Goal: Transaction & Acquisition: Purchase product/service

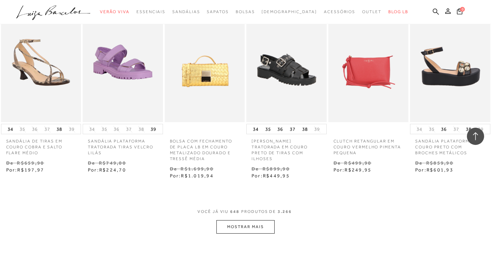
scroll to position [20269, 0]
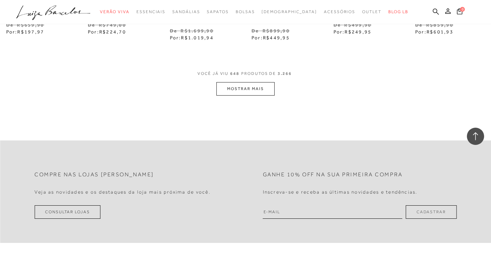
click at [245, 82] on button "MOSTRAR MAIS" at bounding box center [245, 88] width 58 height 13
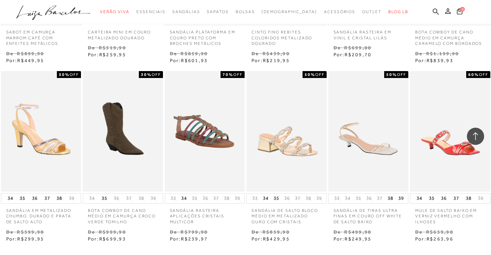
scroll to position [20960, 0]
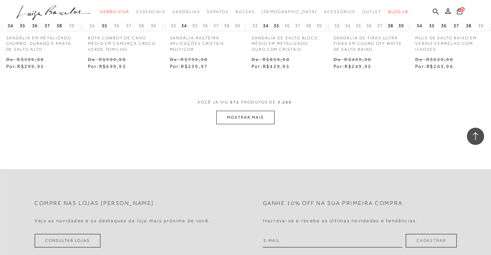
click at [237, 112] on button "MOSTRAR MAIS" at bounding box center [245, 117] width 58 height 13
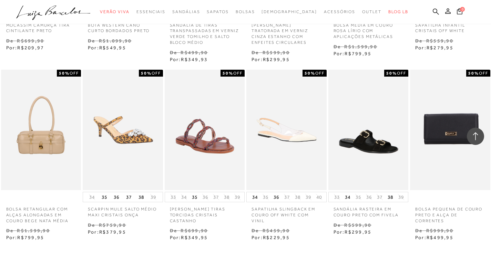
scroll to position [21545, 0]
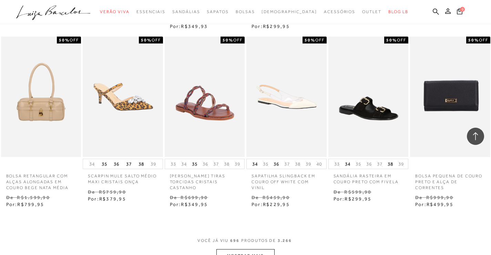
click at [262, 249] on button "MOSTRAR MAIS" at bounding box center [245, 255] width 58 height 13
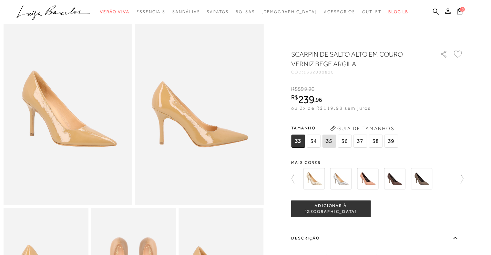
scroll to position [34, 0]
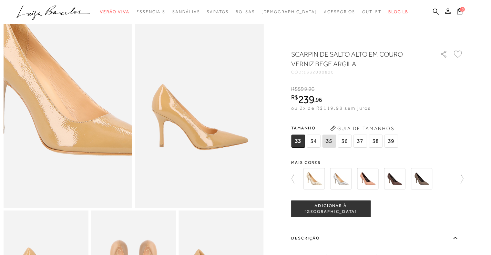
click at [63, 146] on img at bounding box center [71, 79] width 257 height 386
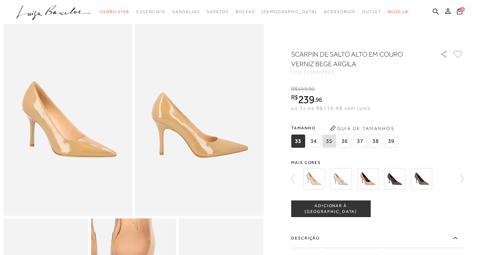
scroll to position [0, 0]
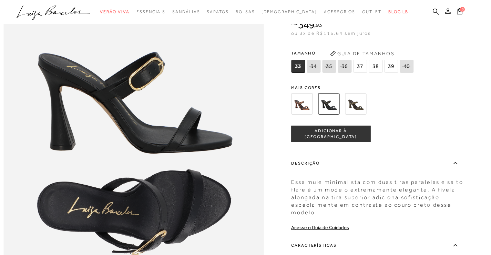
scroll to position [413, 0]
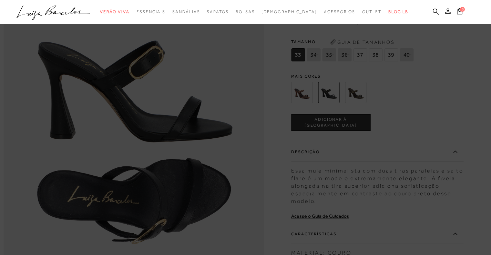
click at [49, 11] on icon at bounding box center [53, 11] width 16 height 10
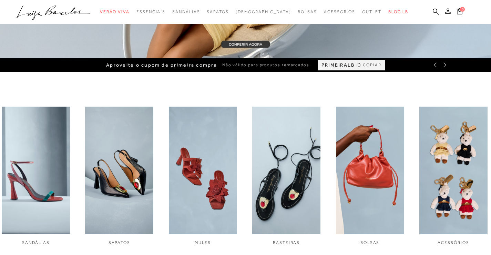
click at [363, 64] on span "COPIAR" at bounding box center [372, 65] width 19 height 7
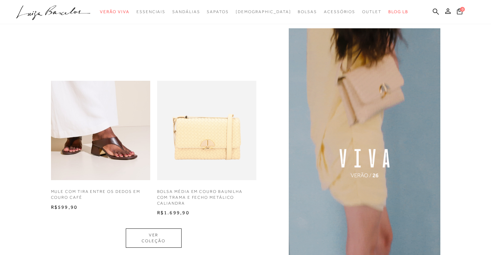
scroll to position [413, 0]
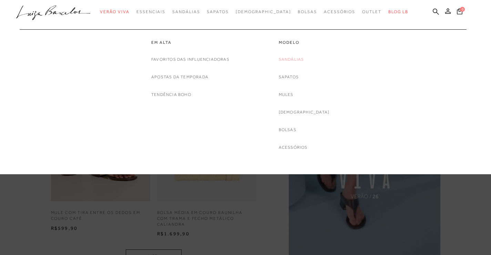
click at [301, 60] on link "Sandálias" at bounding box center [291, 59] width 25 height 7
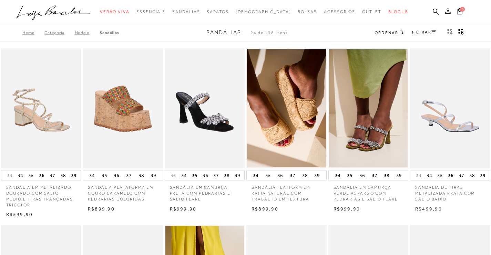
click at [434, 32] on icon at bounding box center [433, 31] width 5 height 3
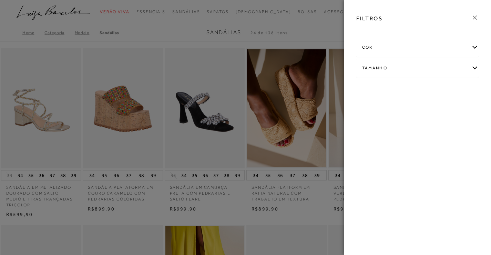
click at [396, 68] on div "Tamanho" at bounding box center [418, 68] width 122 height 18
click at [367, 88] on span "33" at bounding box center [367, 90] width 10 height 5
click at [367, 88] on input "33" at bounding box center [364, 91] width 7 height 7
checkbox input "true"
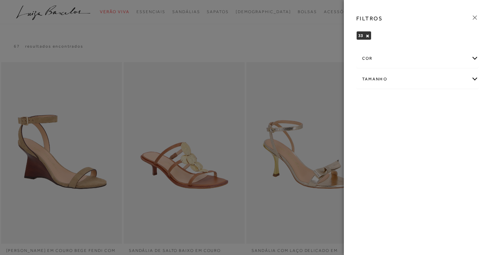
click at [471, 19] on icon at bounding box center [475, 18] width 8 height 8
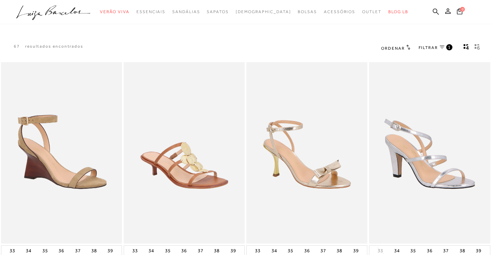
click at [400, 45] on h2 "Ordenar" at bounding box center [395, 47] width 29 height 7
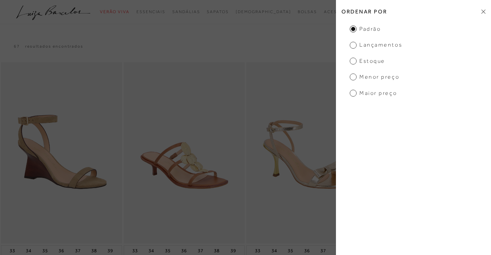
click at [354, 77] on span "Menor Preço" at bounding box center [375, 77] width 50 height 8
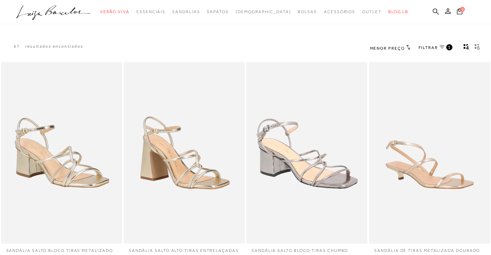
click at [396, 48] on span "Menor Preço" at bounding box center [387, 48] width 35 height 5
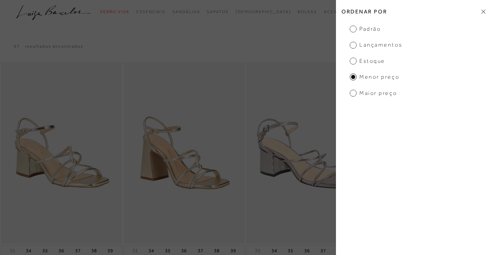
click at [355, 60] on span "Estoque" at bounding box center [367, 61] width 35 height 8
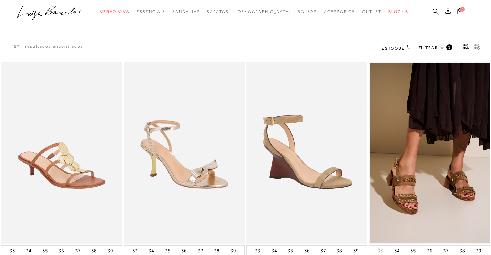
click at [476, 47] on icon "gridText6Desc" at bounding box center [477, 47] width 6 height 6
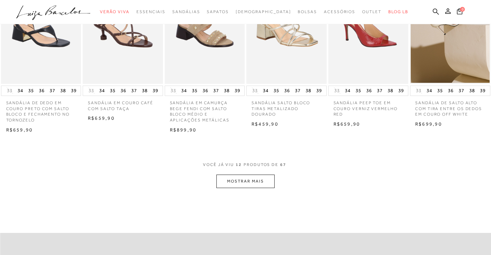
scroll to position [276, 0]
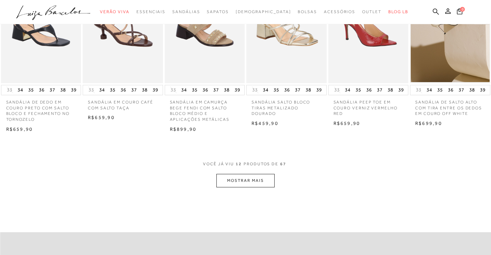
click at [261, 176] on button "MOSTRAR MAIS" at bounding box center [245, 180] width 58 height 13
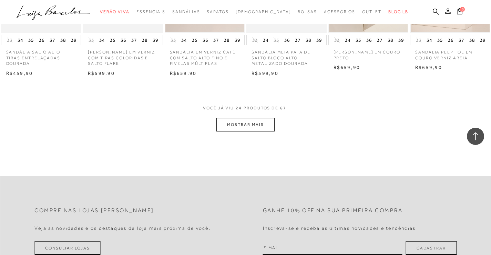
scroll to position [689, 0]
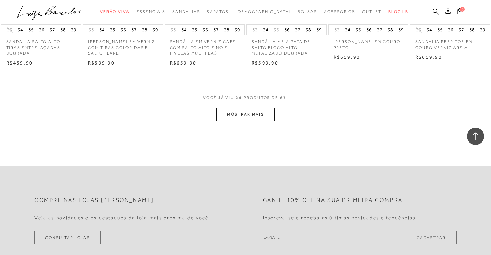
click at [267, 114] on button "MOSTRAR MAIS" at bounding box center [245, 113] width 58 height 13
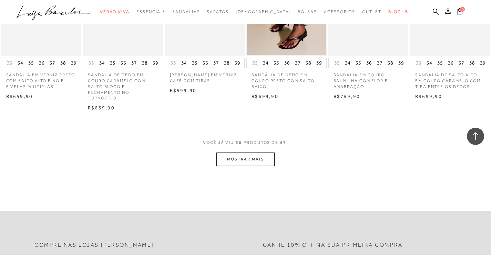
scroll to position [1034, 0]
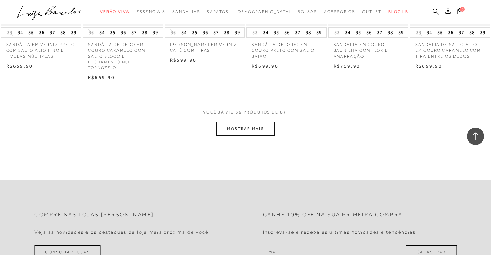
click at [262, 124] on button "MOSTRAR MAIS" at bounding box center [245, 128] width 58 height 13
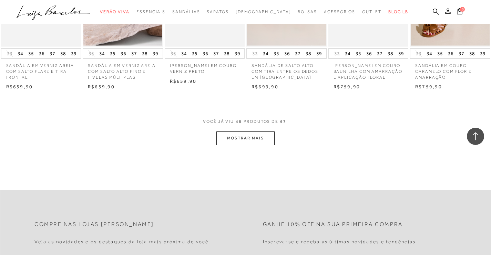
scroll to position [1378, 0]
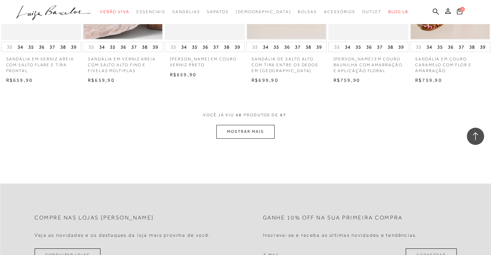
click at [237, 138] on button "MOSTRAR MAIS" at bounding box center [245, 131] width 58 height 13
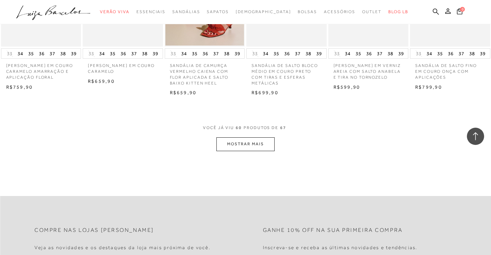
scroll to position [1723, 0]
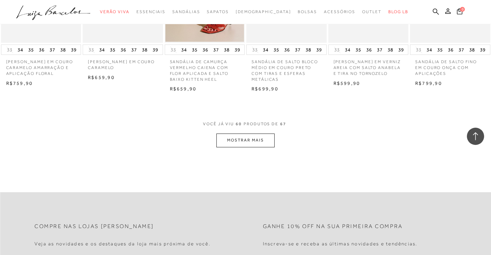
click at [244, 145] on button "MOSTRAR MAIS" at bounding box center [245, 139] width 58 height 13
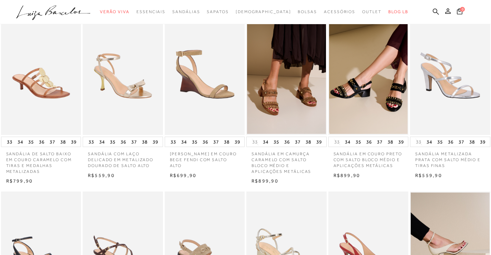
scroll to position [0, 0]
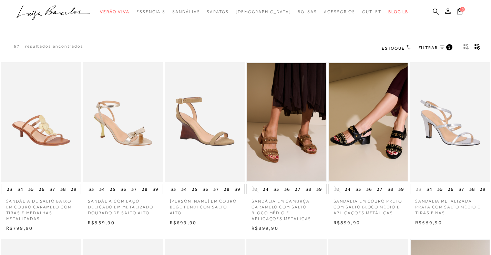
click at [434, 12] on icon at bounding box center [436, 11] width 6 height 6
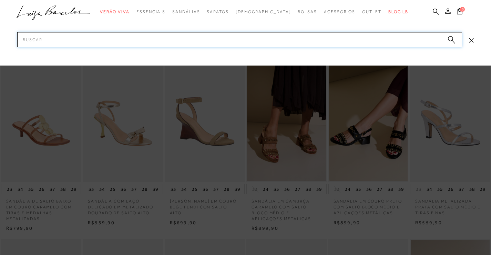
click at [339, 38] on input "Pesquisar" at bounding box center [239, 39] width 445 height 15
type input "33"
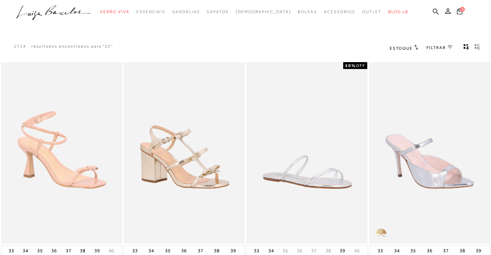
click at [440, 50] on span "FILTRAR" at bounding box center [436, 48] width 19 height 6
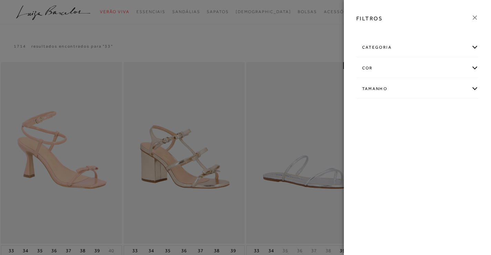
click at [421, 79] on div "Tamanho 33" at bounding box center [417, 88] width 123 height 19
click at [414, 87] on div "Tamanho" at bounding box center [418, 89] width 122 height 18
click at [371, 110] on span "33" at bounding box center [367, 110] width 10 height 5
click at [368, 110] on input "33" at bounding box center [364, 112] width 7 height 7
checkbox input "true"
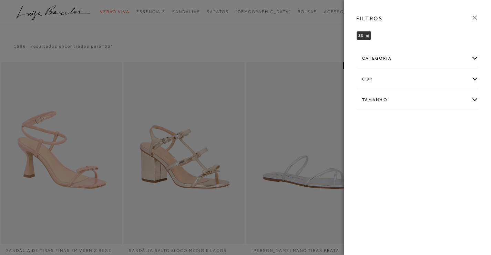
click at [387, 109] on div "Tamanho" at bounding box center [418, 100] width 122 height 18
click at [396, 121] on span "33/34" at bounding box center [390, 121] width 17 height 5
click at [387, 121] on input "33/34" at bounding box center [383, 123] width 7 height 7
checkbox input "true"
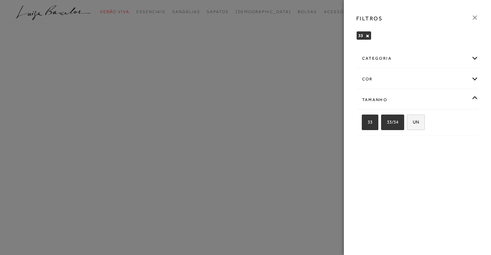
click at [414, 123] on span "UN" at bounding box center [413, 121] width 11 height 5
click at [413, 123] on input "UN" at bounding box center [409, 123] width 7 height 7
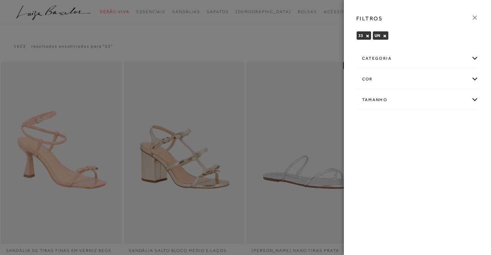
click at [476, 17] on icon at bounding box center [475, 18] width 8 height 8
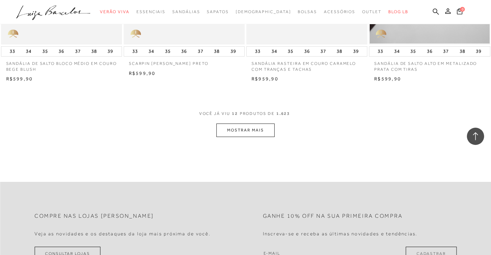
scroll to position [655, 0]
click at [244, 129] on button "MOSTRAR MAIS" at bounding box center [245, 128] width 58 height 13
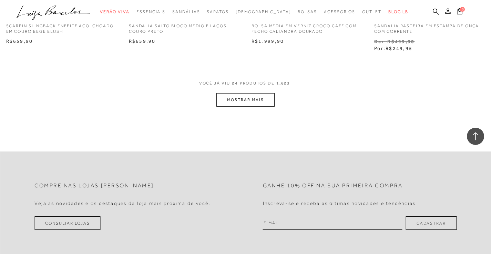
scroll to position [1413, 0]
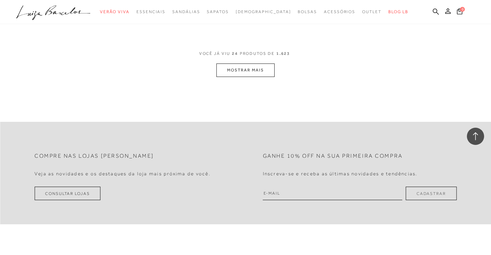
click at [270, 68] on button "MOSTRAR MAIS" at bounding box center [245, 69] width 58 height 13
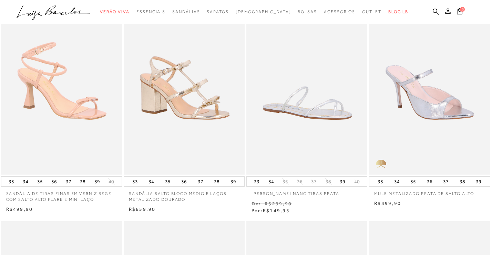
scroll to position [0, 0]
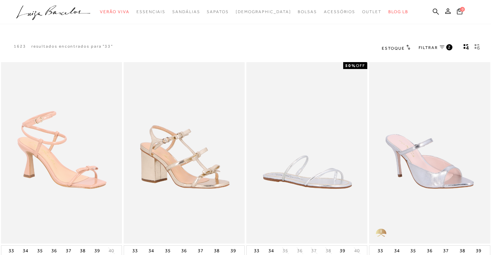
click at [432, 47] on span "FILTRAR" at bounding box center [428, 48] width 19 height 6
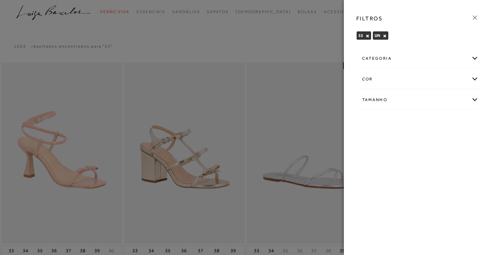
click at [387, 98] on div "Tamanho" at bounding box center [418, 100] width 122 height 18
click at [419, 121] on label "UN" at bounding box center [415, 122] width 17 height 15
click at [413, 121] on input "UN" at bounding box center [409, 123] width 7 height 7
checkbox input "false"
click at [282, 43] on div at bounding box center [245, 127] width 491 height 255
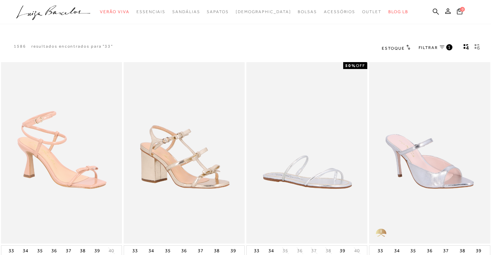
click at [478, 45] on icon "gridText6Desc" at bounding box center [478, 45] width 3 height 2
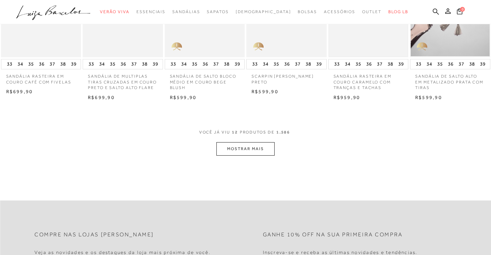
scroll to position [310, 0]
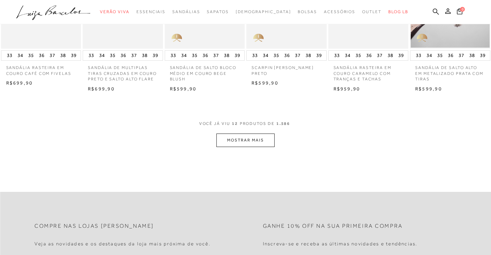
click at [259, 144] on button "MOSTRAR MAIS" at bounding box center [245, 139] width 58 height 13
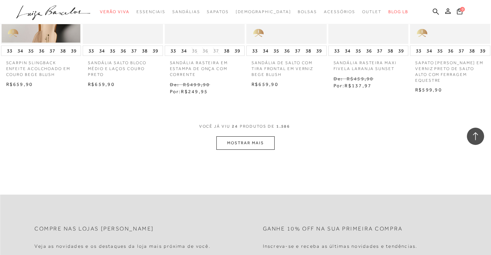
scroll to position [689, 0]
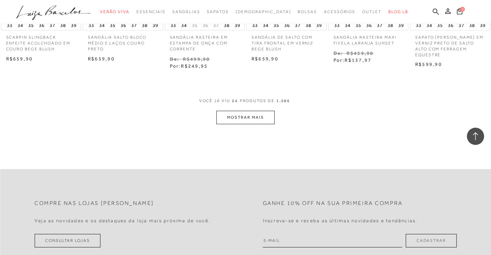
click at [237, 117] on button "MOSTRAR MAIS" at bounding box center [245, 117] width 58 height 13
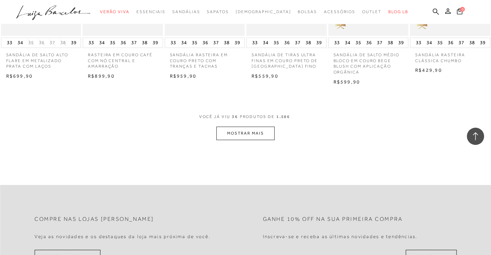
scroll to position [1034, 0]
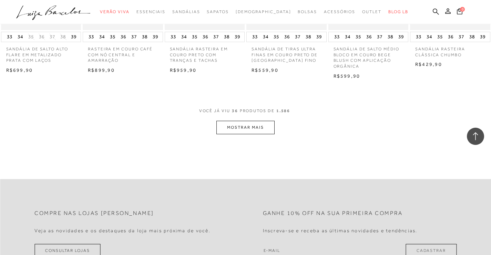
click at [257, 125] on button "MOSTRAR MAIS" at bounding box center [245, 127] width 58 height 13
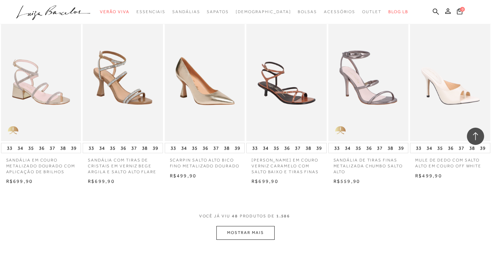
scroll to position [1275, 0]
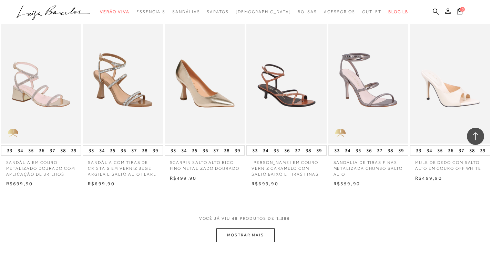
click at [260, 234] on button "MOSTRAR MAIS" at bounding box center [245, 234] width 58 height 13
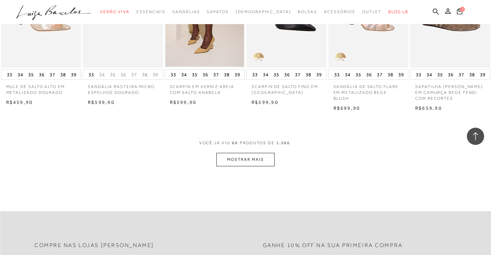
scroll to position [1723, 0]
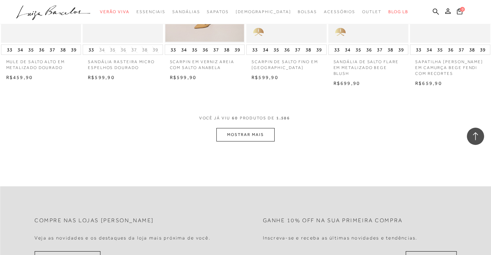
click at [263, 133] on button "MOSTRAR MAIS" at bounding box center [245, 134] width 58 height 13
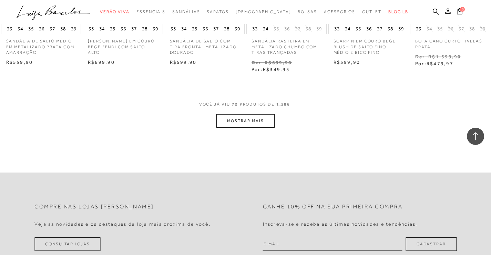
scroll to position [2102, 0]
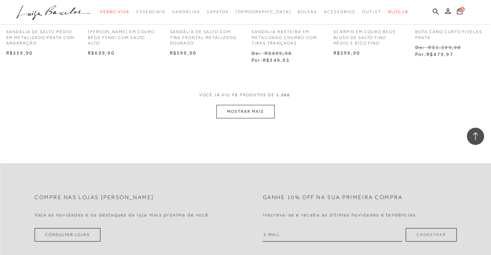
click at [236, 111] on button "MOSTRAR MAIS" at bounding box center [245, 111] width 58 height 13
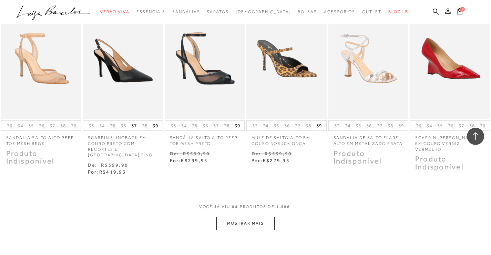
scroll to position [2412, 0]
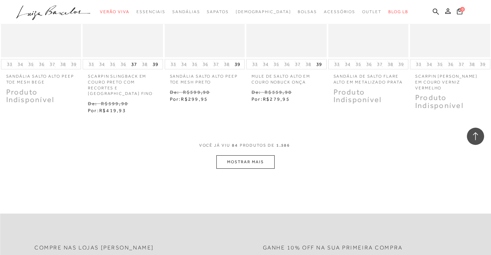
click at [259, 166] on button "MOSTRAR MAIS" at bounding box center [245, 161] width 58 height 13
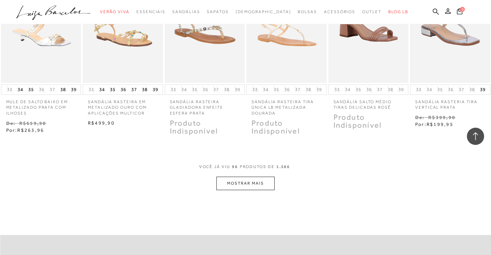
scroll to position [2756, 0]
click at [265, 178] on button "MOSTRAR MAIS" at bounding box center [245, 182] width 58 height 13
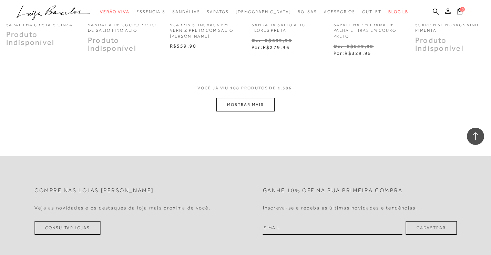
scroll to position [3204, 0]
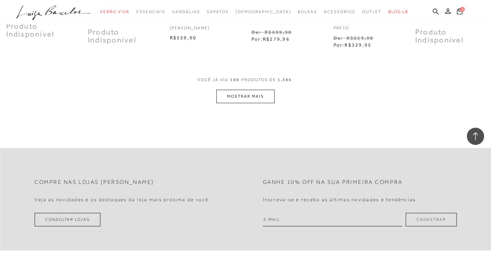
click at [237, 103] on button "MOSTRAR MAIS" at bounding box center [245, 96] width 58 height 13
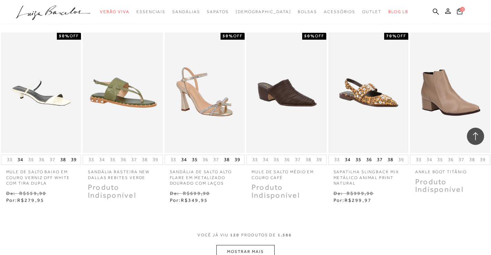
scroll to position [3445, 0]
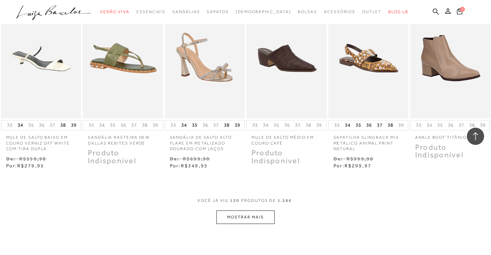
click at [254, 211] on button "MOSTRAR MAIS" at bounding box center [245, 216] width 58 height 13
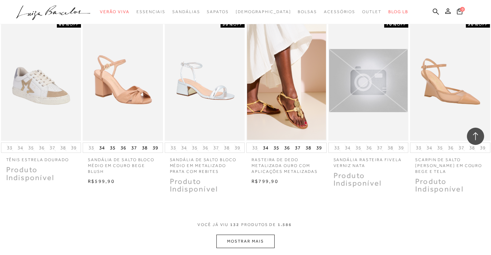
scroll to position [3859, 0]
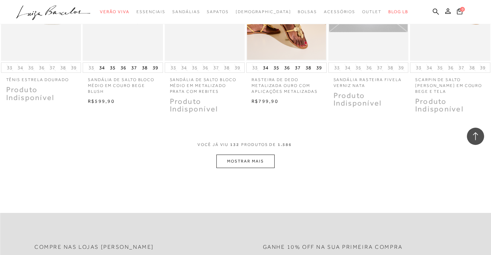
click at [264, 162] on button "MOSTRAR MAIS" at bounding box center [245, 160] width 58 height 13
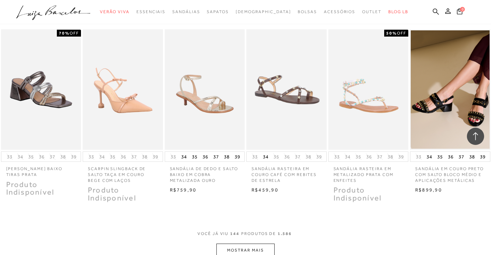
scroll to position [4272, 0]
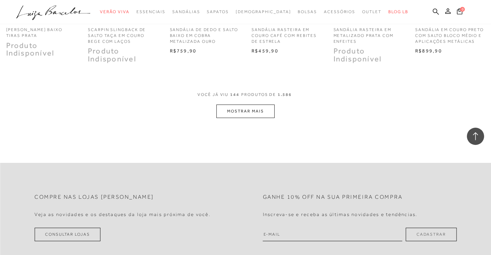
click at [273, 109] on button "MOSTRAR MAIS" at bounding box center [245, 110] width 58 height 13
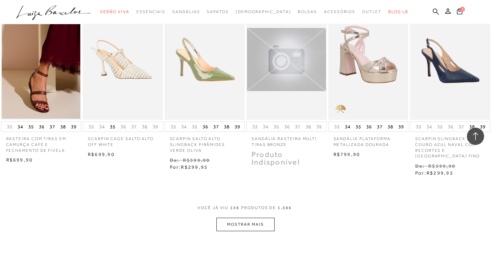
scroll to position [4617, 0]
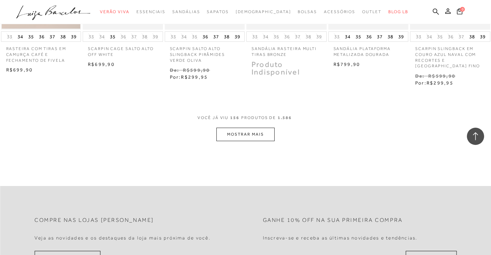
click at [255, 129] on button "MOSTRAR MAIS" at bounding box center [245, 133] width 58 height 13
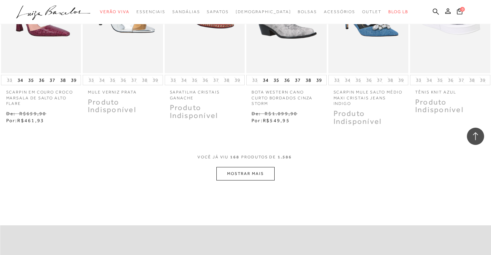
scroll to position [4961, 0]
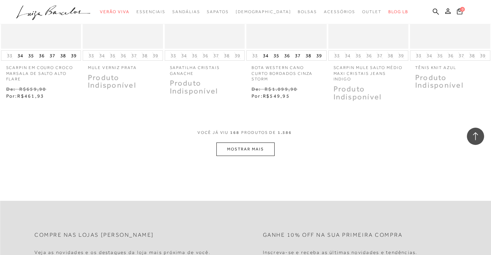
click at [256, 151] on button "MOSTRAR MAIS" at bounding box center [245, 148] width 58 height 13
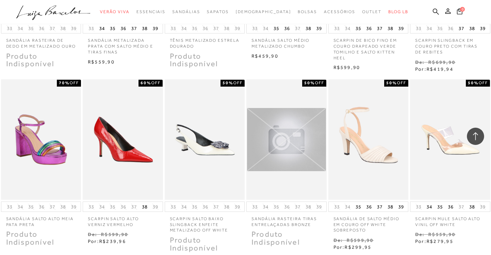
scroll to position [5340, 0]
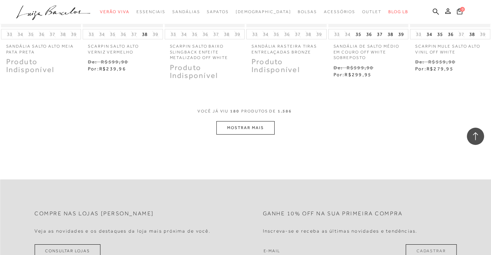
click at [261, 124] on button "MOSTRAR MAIS" at bounding box center [245, 127] width 58 height 13
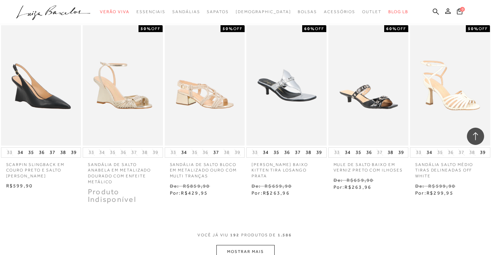
scroll to position [5719, 0]
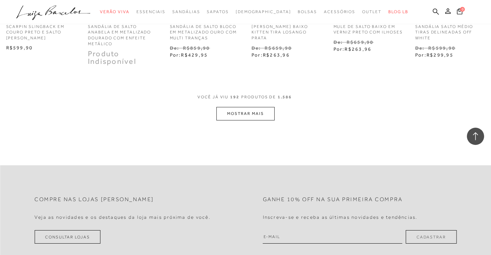
click at [266, 113] on button "MOSTRAR MAIS" at bounding box center [245, 113] width 58 height 13
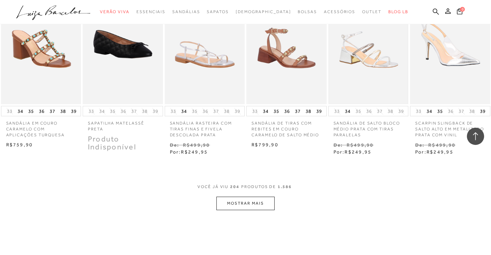
scroll to position [6029, 0]
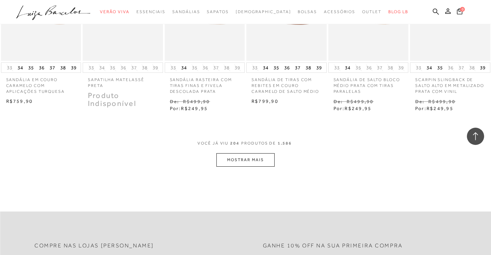
click at [227, 166] on button "MOSTRAR MAIS" at bounding box center [245, 159] width 58 height 13
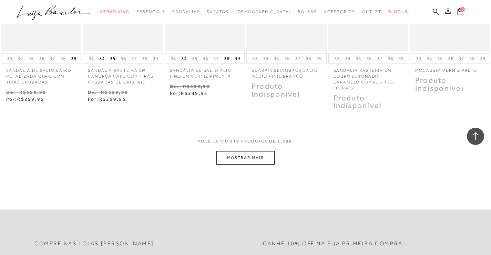
scroll to position [6408, 0]
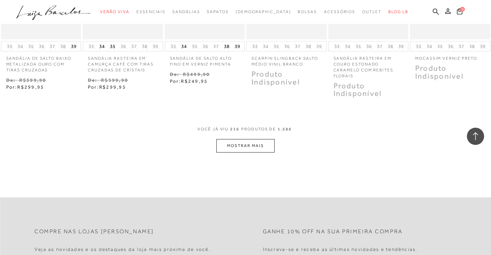
click at [255, 149] on button "MOSTRAR MAIS" at bounding box center [245, 145] width 58 height 13
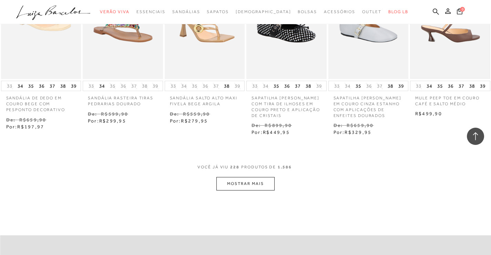
scroll to position [6753, 0]
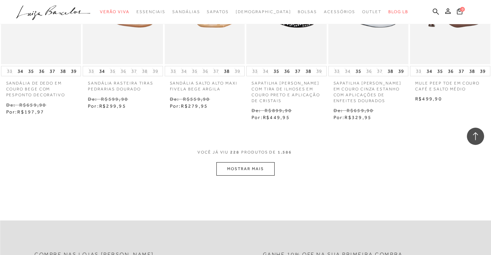
click at [258, 171] on button "MOSTRAR MAIS" at bounding box center [245, 168] width 58 height 13
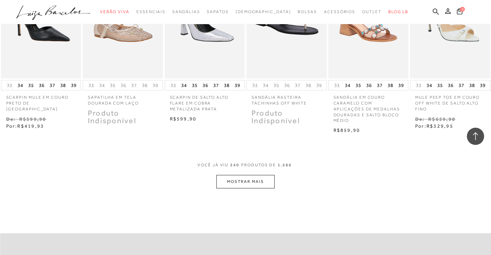
scroll to position [7166, 0]
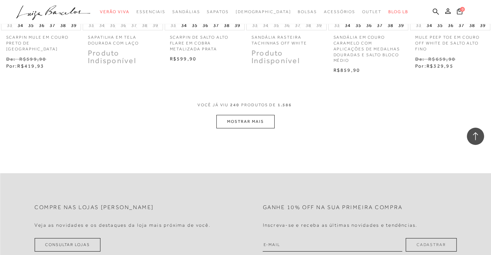
click at [260, 127] on button "MOSTRAR MAIS" at bounding box center [245, 121] width 58 height 13
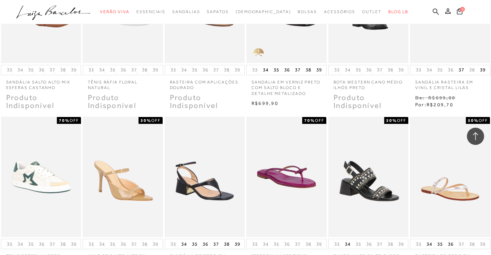
scroll to position [7476, 0]
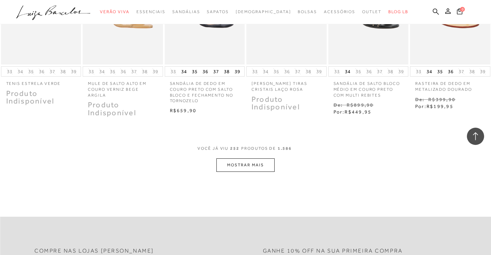
click at [260, 168] on button "MOSTRAR MAIS" at bounding box center [245, 164] width 58 height 13
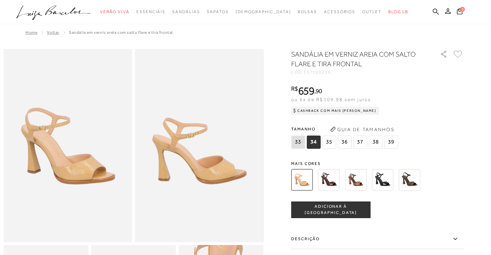
click at [383, 179] on img at bounding box center [382, 179] width 21 height 21
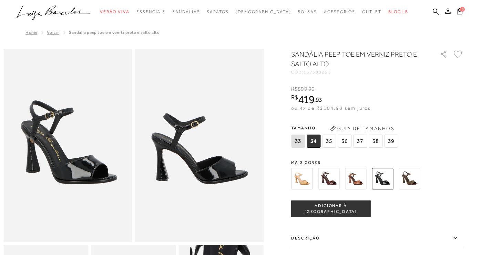
click at [300, 141] on icon at bounding box center [298, 141] width 9 height 8
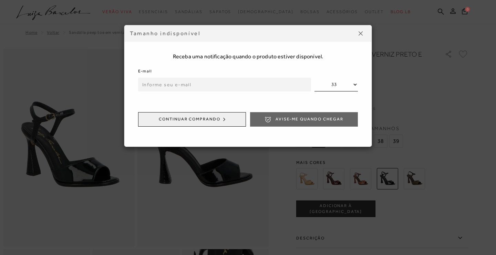
click at [200, 86] on input "email" at bounding box center [224, 85] width 173 height 14
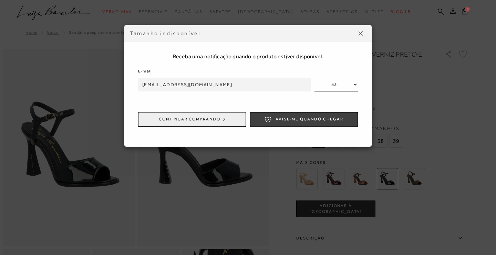
type input "deborareis@casan.com.br"
click at [299, 119] on span "Avise-me quando chegar" at bounding box center [310, 119] width 68 height 6
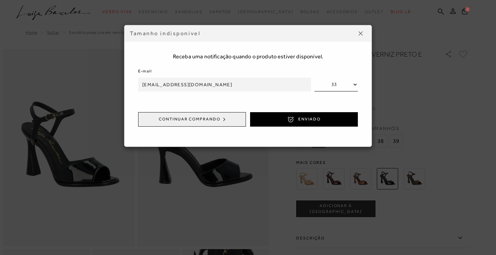
click at [360, 31] on img at bounding box center [361, 33] width 4 height 4
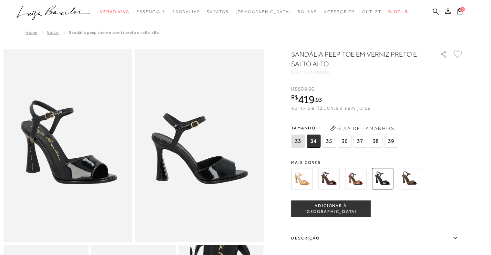
click at [408, 173] on img at bounding box center [409, 178] width 21 height 21
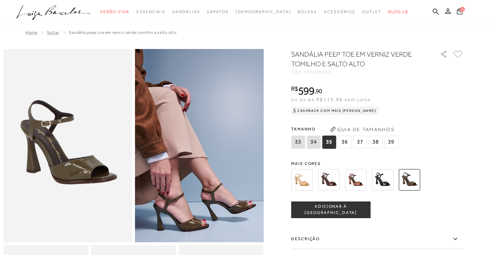
click at [362, 175] on img at bounding box center [355, 179] width 21 height 21
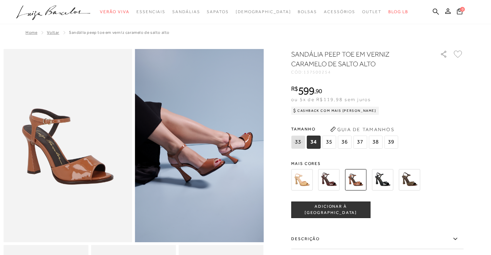
click at [331, 174] on img at bounding box center [328, 179] width 21 height 21
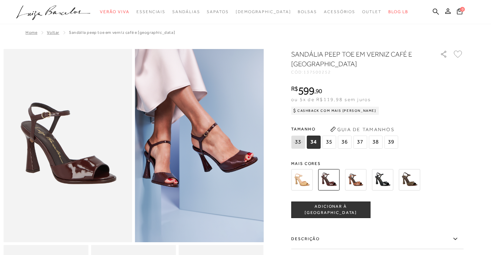
click at [295, 143] on span "33" at bounding box center [298, 141] width 14 height 13
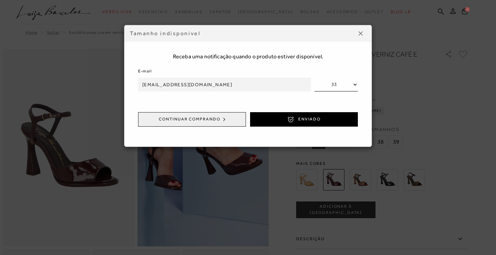
click at [358, 35] on button at bounding box center [360, 33] width 11 height 11
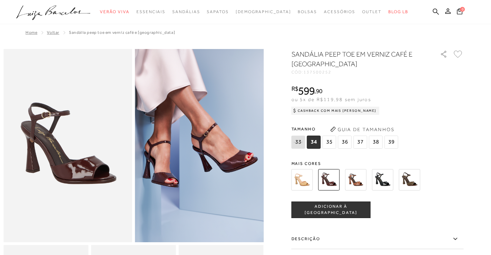
click at [307, 180] on img at bounding box center [301, 179] width 21 height 21
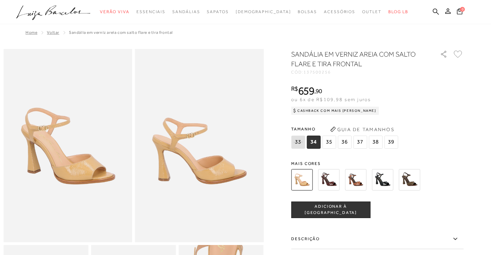
scroll to position [34, 0]
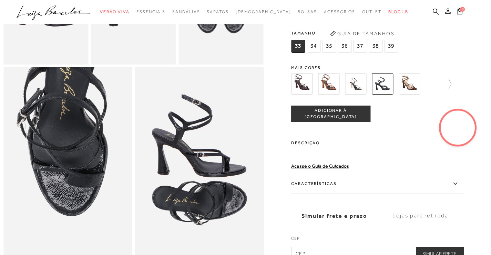
scroll to position [310, 0]
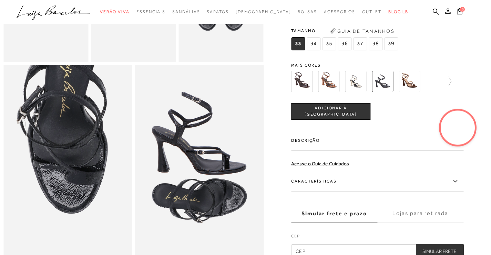
click at [454, 131] on video at bounding box center [458, 127] width 32 height 32
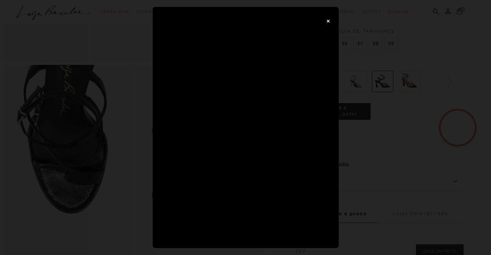
click at [329, 20] on button "×" at bounding box center [328, 21] width 14 height 14
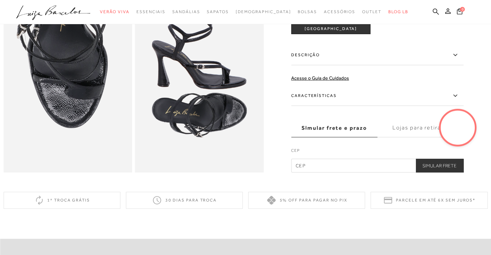
scroll to position [413, 0]
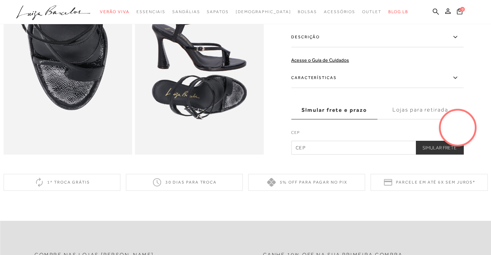
click at [354, 88] on label "Características" at bounding box center [377, 78] width 172 height 20
click at [0, 0] on input "Características" at bounding box center [0, 0] width 0 height 0
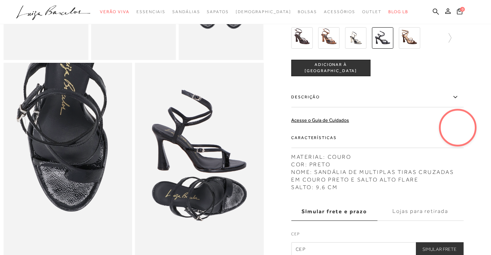
scroll to position [310, 0]
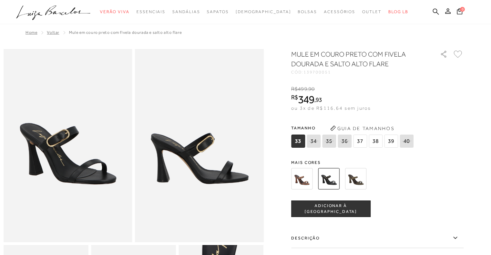
click at [300, 142] on span "33" at bounding box center [298, 140] width 14 height 13
click at [326, 206] on span "ADICIONAR À [GEOGRAPHIC_DATA]" at bounding box center [330, 209] width 79 height 12
click at [461, 10] on span "1" at bounding box center [462, 9] width 5 height 5
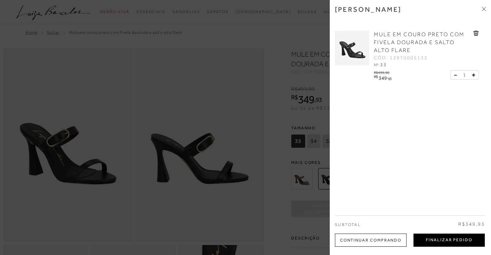
click at [432, 239] on button "Finalizar Pedido" at bounding box center [448, 239] width 71 height 13
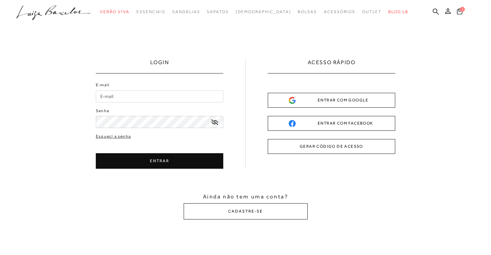
click at [146, 96] on input "E-mail" at bounding box center [159, 96] width 127 height 12
click at [111, 97] on input "E-mail" at bounding box center [159, 96] width 127 height 12
click at [144, 97] on input "E-mail" at bounding box center [159, 96] width 127 height 12
click at [159, 96] on input "E-mail" at bounding box center [159, 96] width 127 height 12
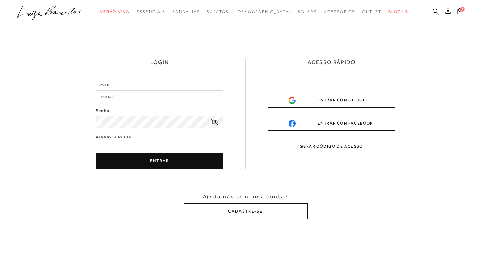
click at [202, 101] on input "E-mail" at bounding box center [159, 96] width 127 height 12
click at [179, 91] on input "E-mail" at bounding box center [159, 96] width 127 height 12
click at [65, 91] on div "LOGIN E-mail Senha ENTRAR" at bounding box center [245, 138] width 491 height 229
click at [126, 94] on input "E-mail" at bounding box center [159, 96] width 127 height 12
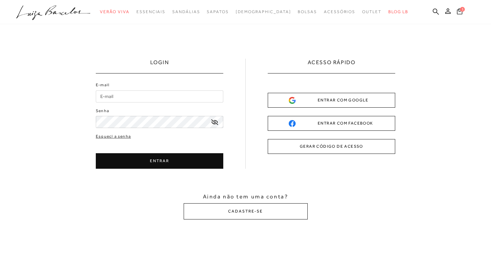
click at [126, 94] on input "E-mail" at bounding box center [159, 96] width 127 height 12
click at [151, 163] on button "ENTRAR" at bounding box center [159, 161] width 127 height 16
click at [136, 98] on input "E-mail" at bounding box center [159, 96] width 127 height 12
click at [459, 13] on icon at bounding box center [460, 11] width 6 height 7
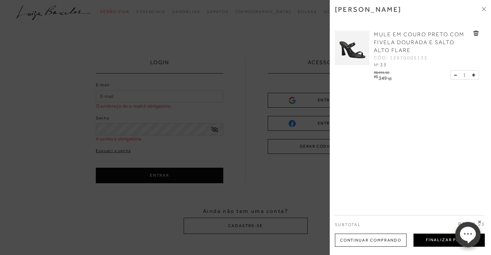
click at [422, 241] on button "Finalizar Pedido" at bounding box center [448, 239] width 71 height 13
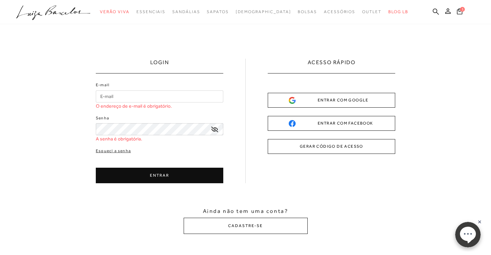
click at [151, 93] on input "E-mail" at bounding box center [159, 96] width 127 height 12
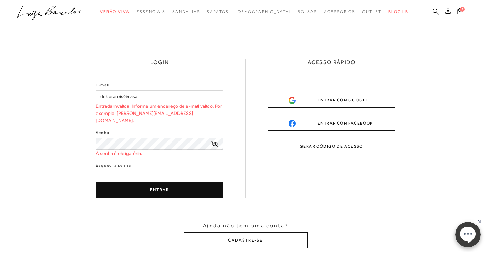
type input "deborareis@casan"
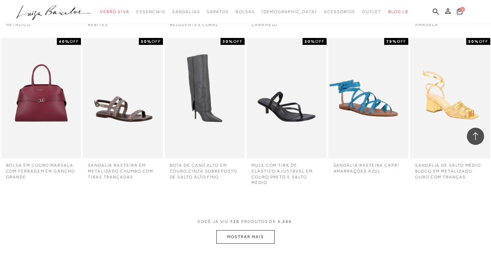
scroll to position [22200, 0]
